Goal: Task Accomplishment & Management: Use online tool/utility

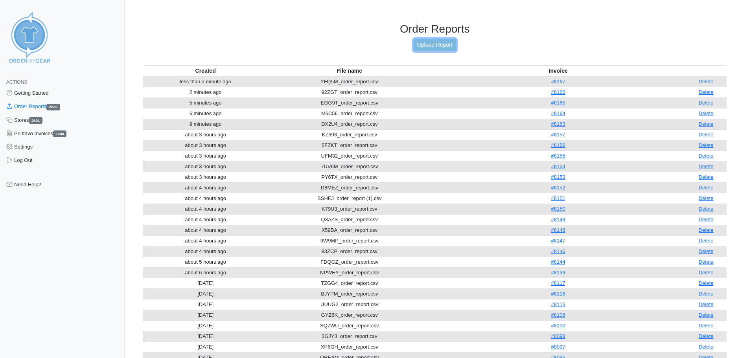
click at [448, 48] on link "Upload Report" at bounding box center [435, 45] width 42 height 12
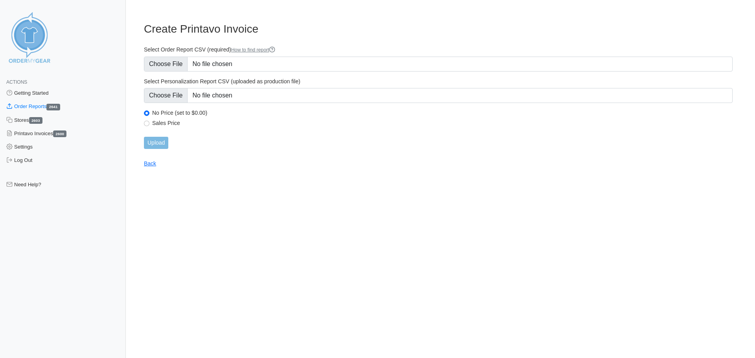
type input "C:\fakepath\9TY9W_order_report.csv"
type input "C:\fakepath\9TY9W_personalization_report.csv"
click at [158, 143] on input "Upload" at bounding box center [156, 143] width 24 height 12
